Goal: Transaction & Acquisition: Purchase product/service

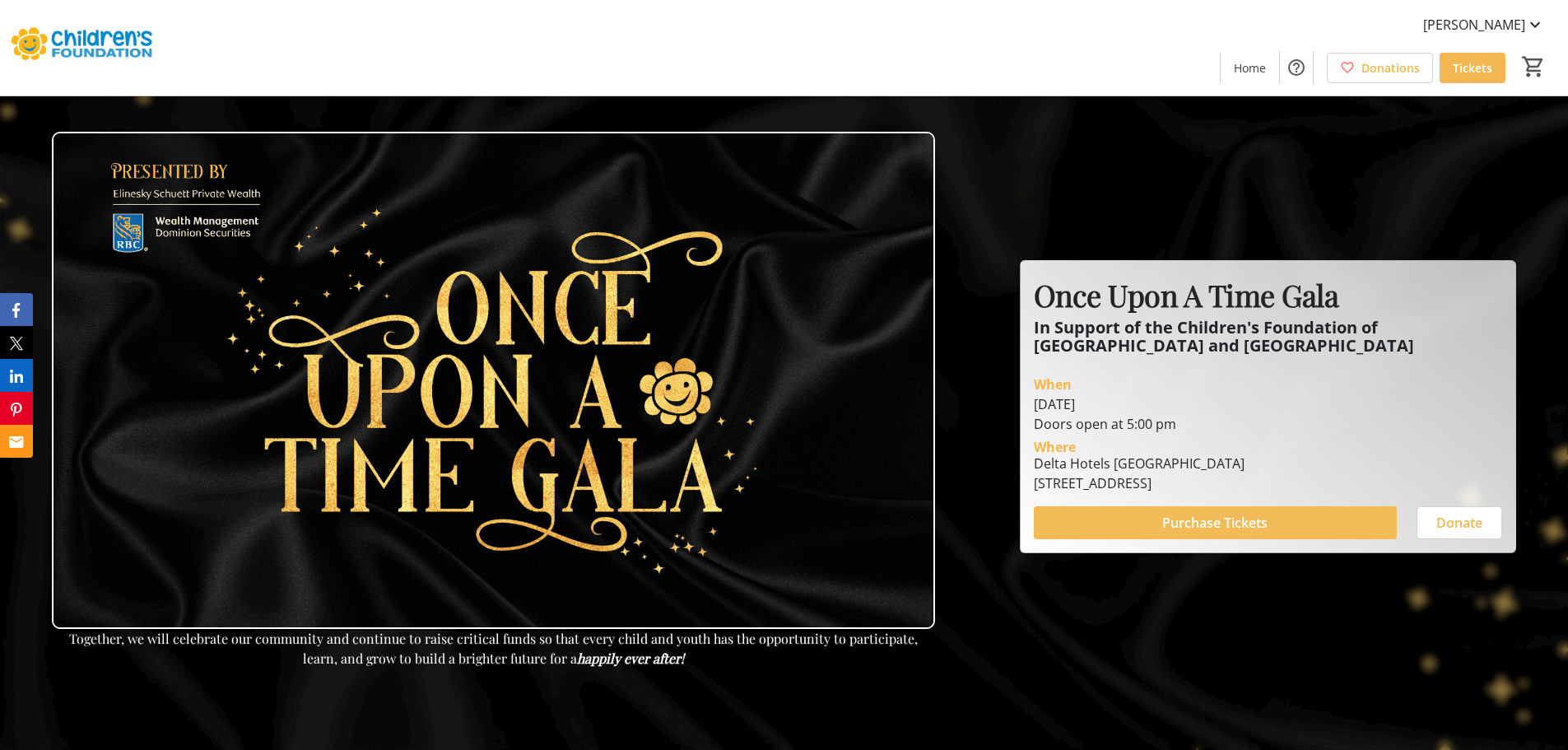
click at [1266, 514] on span "Purchase Tickets" at bounding box center [1215, 523] width 106 height 20
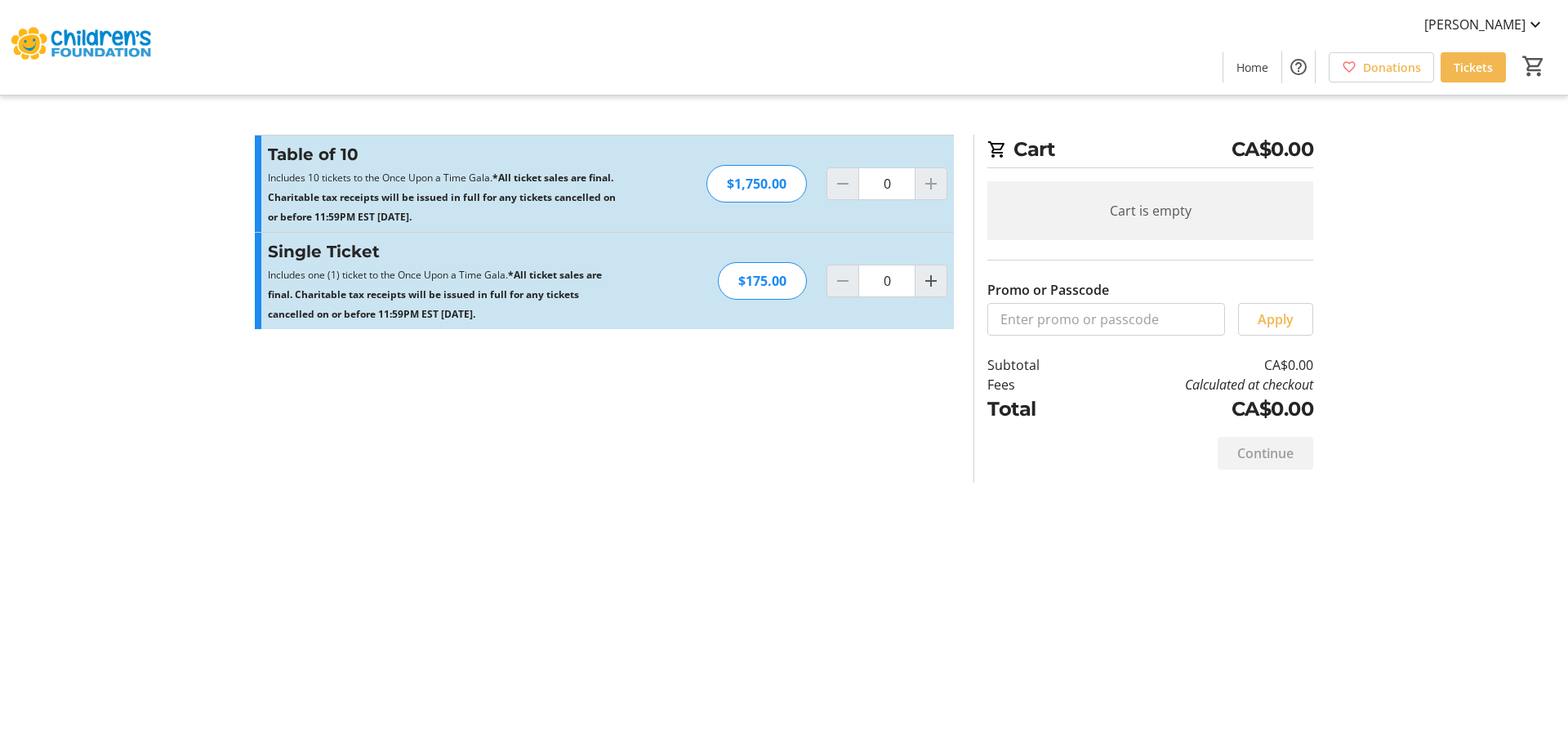
click at [461, 182] on span "Includes 10 tickets to the Once Upon a Time Gala." at bounding box center [380, 177] width 225 height 13
click at [461, 267] on p "Includes one (1) ticket to the Once Upon a Time Gala. *All ticket sales are fin…" at bounding box center [446, 293] width 357 height 59
click at [594, 539] on div "Cart CA$0.00 Cart is empty Promo or Passcode Apply Subtotal CA$0.00 Fees Calcul…" at bounding box center [783, 372] width 1078 height 744
click at [510, 541] on div "Cart CA$0.00 Cart is empty Promo or Passcode Apply Subtotal CA$0.00 Fees Calcul…" at bounding box center [783, 372] width 1078 height 744
click at [935, 177] on div at bounding box center [931, 184] width 32 height 32
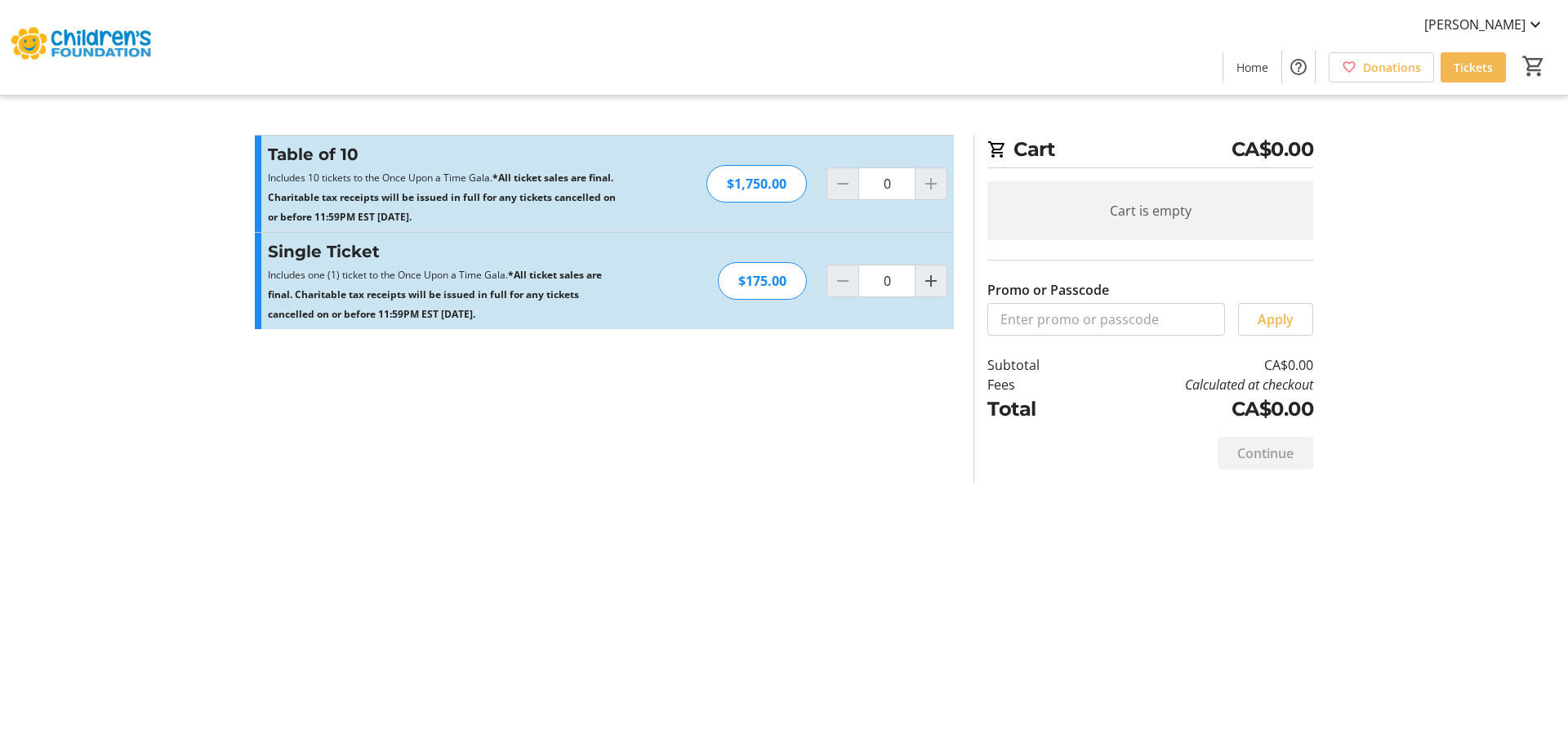
click at [935, 195] on div at bounding box center [931, 184] width 32 height 32
click at [900, 193] on input "0" at bounding box center [887, 184] width 57 height 32
click at [933, 178] on div at bounding box center [931, 184] width 32 height 32
click at [924, 185] on div at bounding box center [931, 184] width 32 height 32
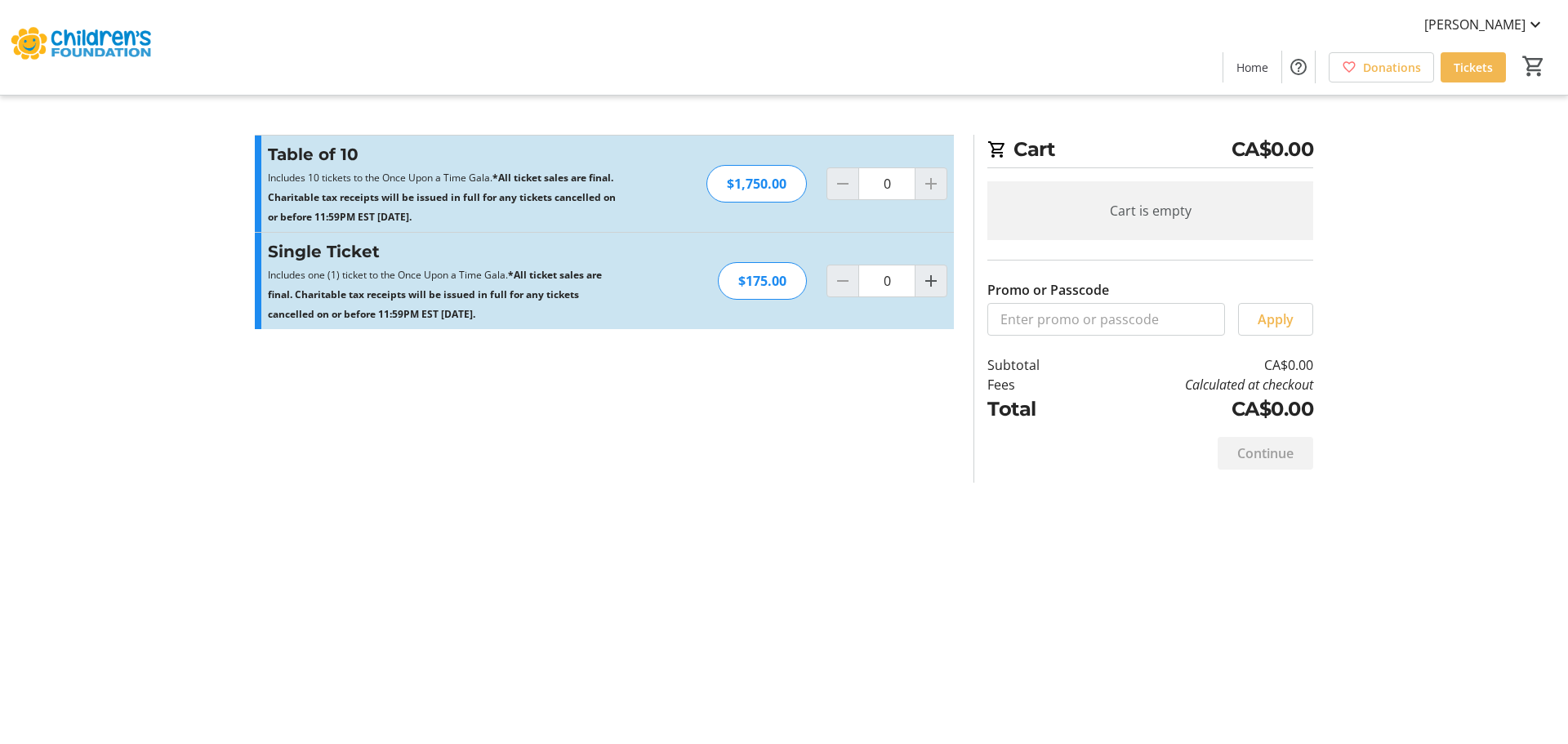
click at [740, 134] on div "Cart CA$0.00 Cart is empty Promo or Passcode Apply Subtotal CA$0.00 Fees Calcul…" at bounding box center [783, 372] width 1078 height 744
click at [925, 176] on mat-icon "Increment by one" at bounding box center [931, 184] width 20 height 20
click at [849, 184] on mat-icon "Decrement by one" at bounding box center [843, 184] width 20 height 20
type input "0"
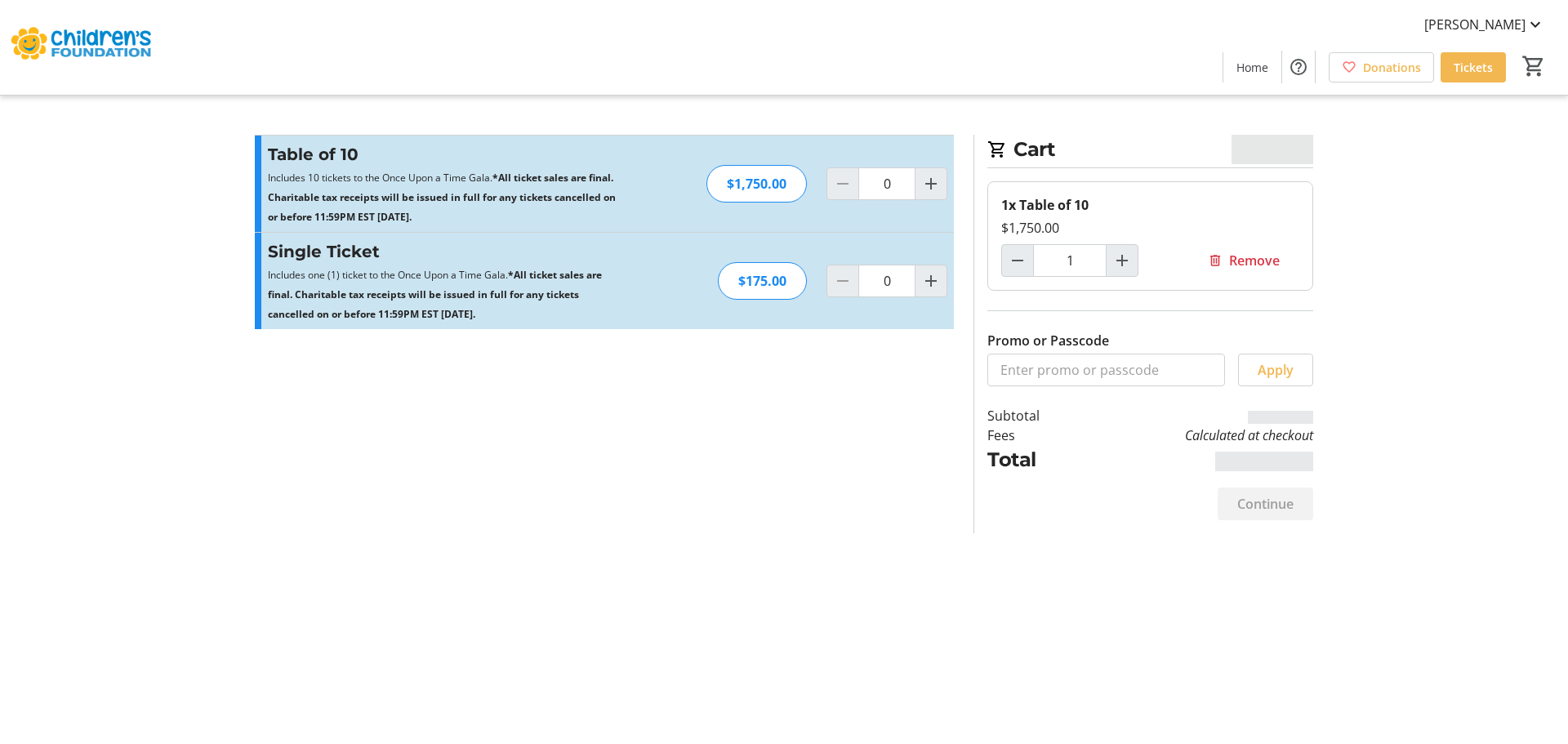
click at [695, 523] on section "Promo or Passcode Apply Table of 10 Includes 10 tickets to the Once Upon a Time…" at bounding box center [604, 333] width 719 height 399
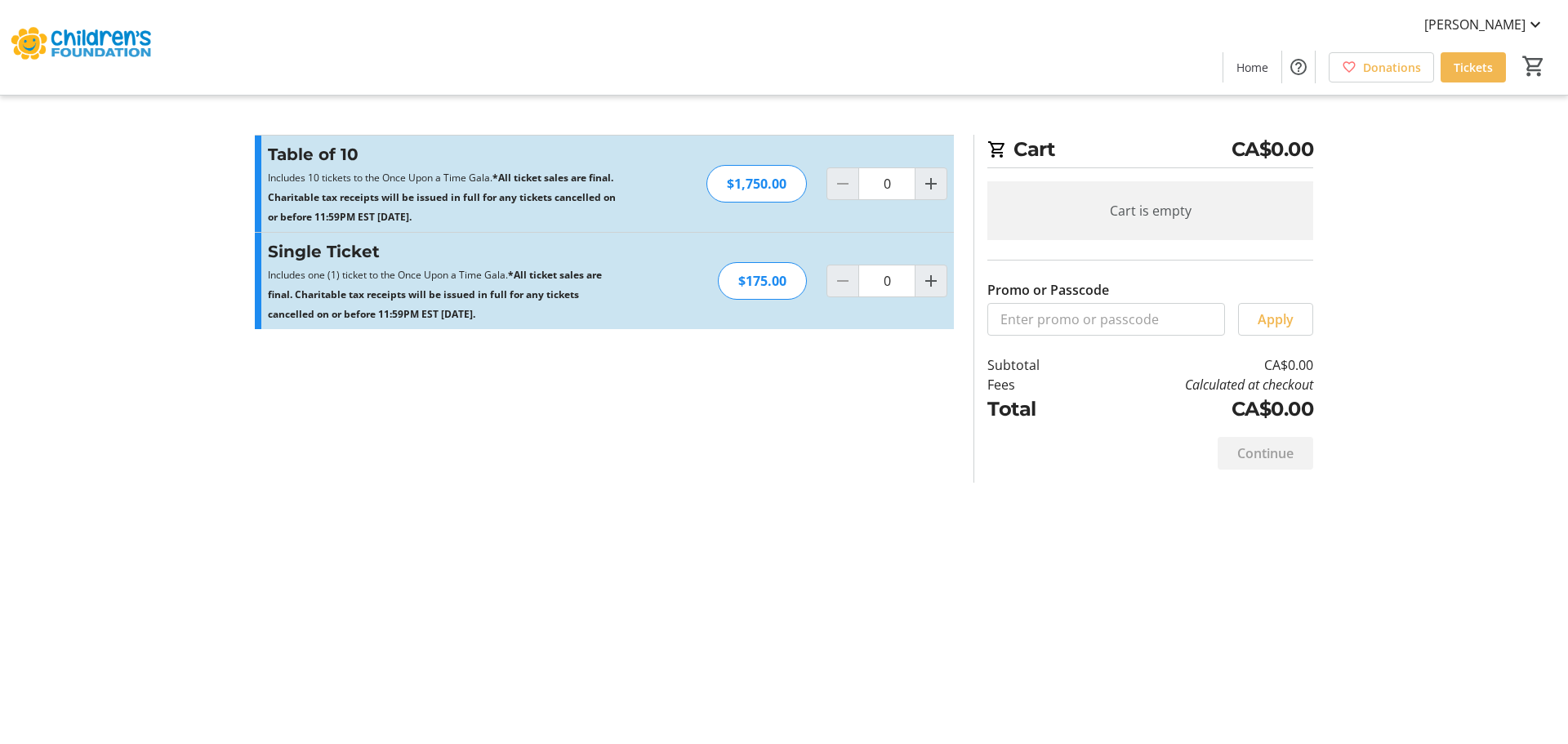
click at [493, 462] on section "Promo or Passcode Apply Table of 10 Includes 10 tickets to the Once Upon a Time…" at bounding box center [604, 308] width 719 height 348
